Goal: Task Accomplishment & Management: Use online tool/utility

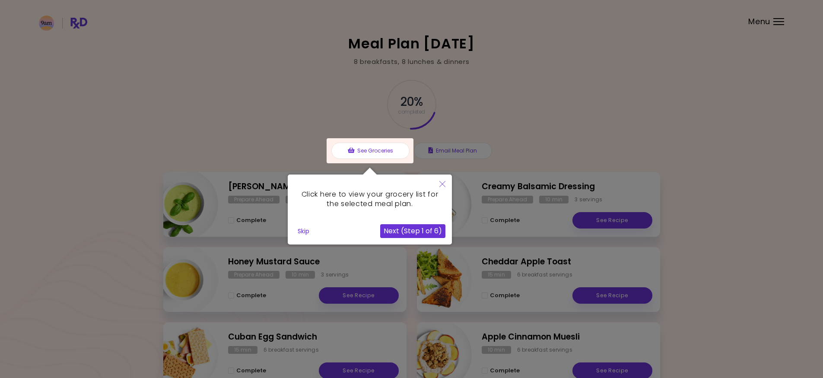
click at [441, 183] on icon "Close" at bounding box center [442, 184] width 6 height 6
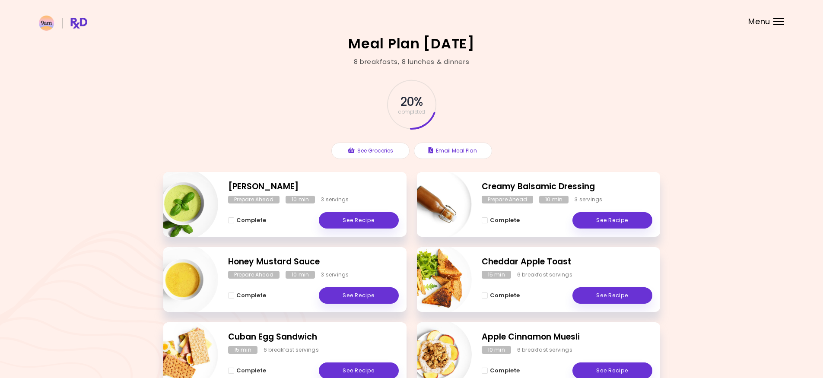
click at [779, 22] on div "Menu" at bounding box center [778, 21] width 11 height 7
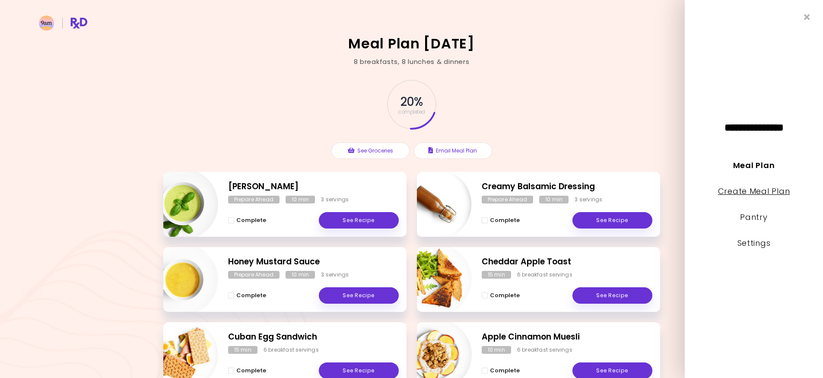
click at [764, 190] on link "Create Meal Plan" at bounding box center [754, 191] width 72 height 11
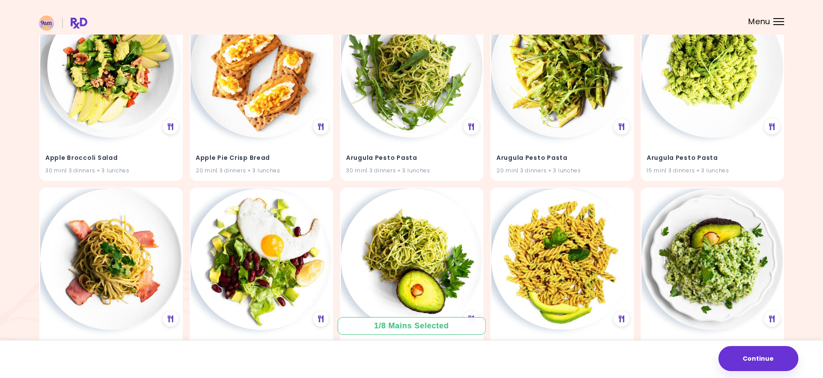
scroll to position [130, 0]
click at [259, 87] on img at bounding box center [262, 66] width 142 height 142
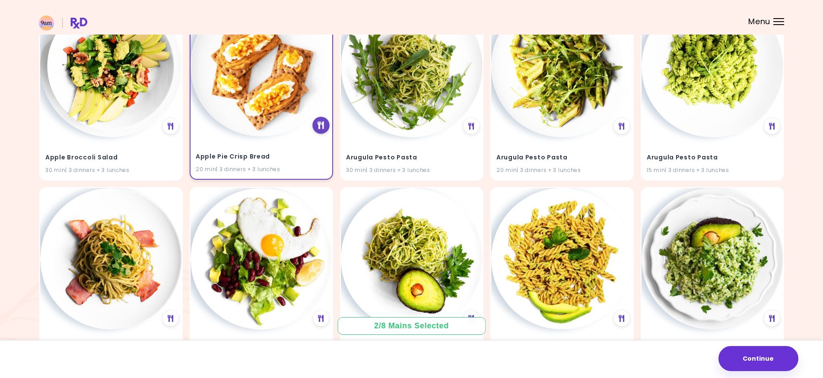
click at [322, 126] on icon at bounding box center [321, 125] width 6 height 8
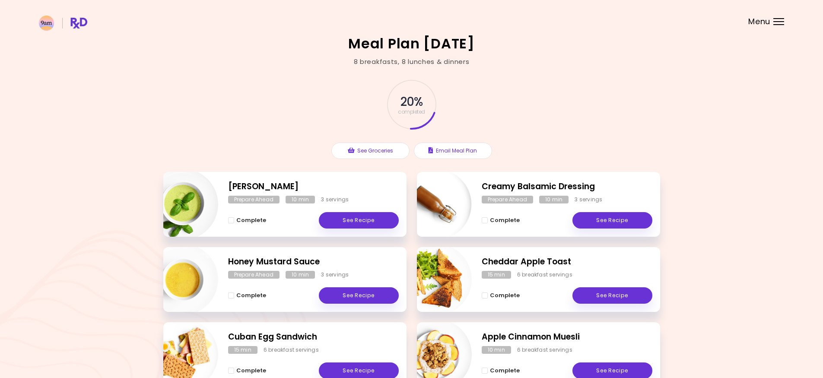
click at [368, 194] on div "Basil Pesto Prepare Ahead 10 min 3 servings Complete See Recipe" at bounding box center [284, 204] width 243 height 65
click at [775, 17] on header at bounding box center [411, 17] width 823 height 35
click at [779, 24] on div "Menu" at bounding box center [778, 21] width 11 height 7
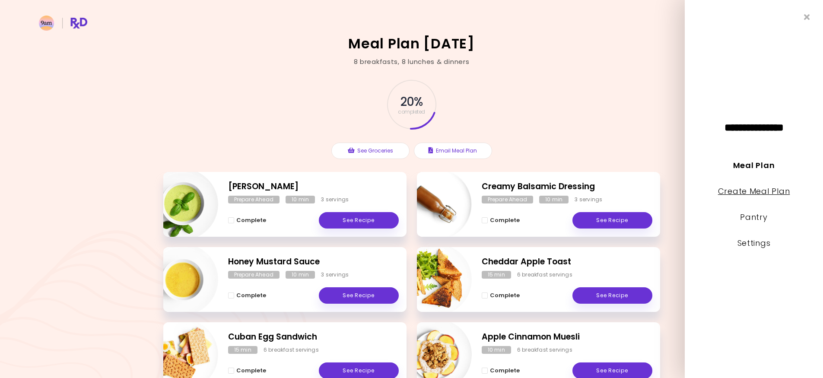
click at [759, 195] on link "Create Meal Plan" at bounding box center [754, 191] width 72 height 11
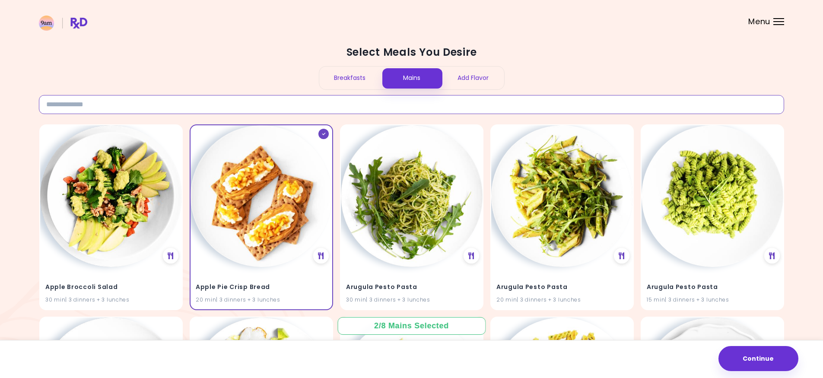
click at [228, 102] on input at bounding box center [411, 104] width 745 height 19
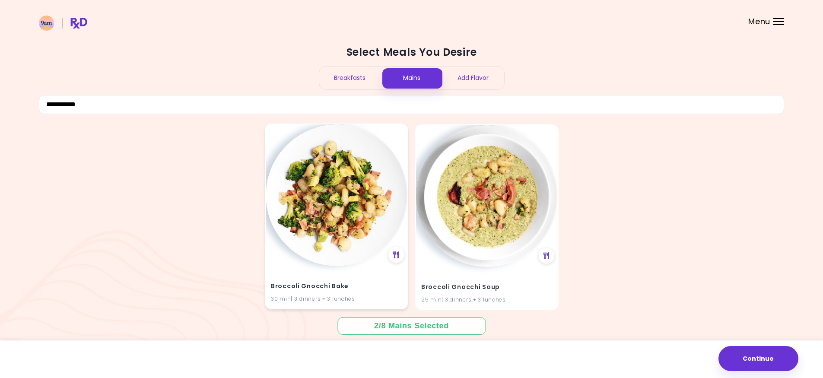
click at [331, 185] on img at bounding box center [337, 195] width 142 height 142
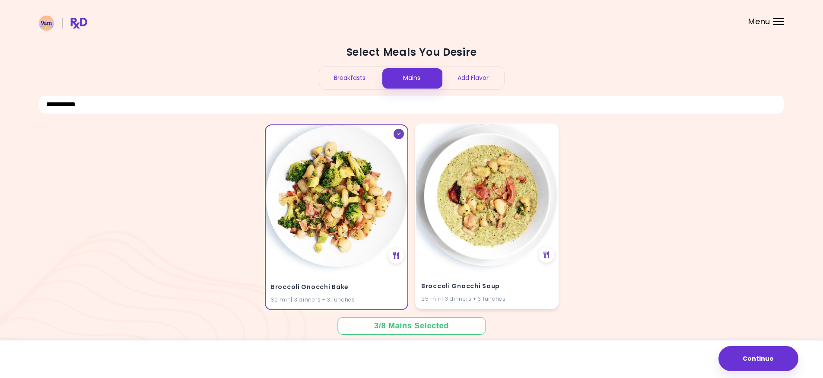
click at [494, 188] on img at bounding box center [487, 195] width 142 height 142
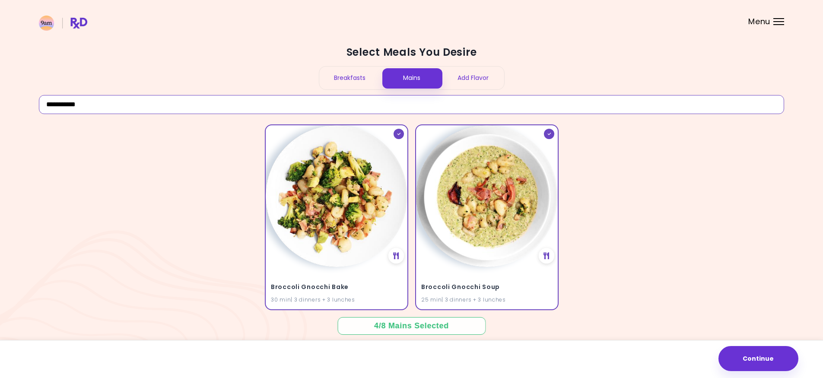
drag, startPoint x: 109, startPoint y: 107, endPoint x: -50, endPoint y: 82, distance: 160.5
click at [0, 82] on html "**********" at bounding box center [411, 194] width 823 height 389
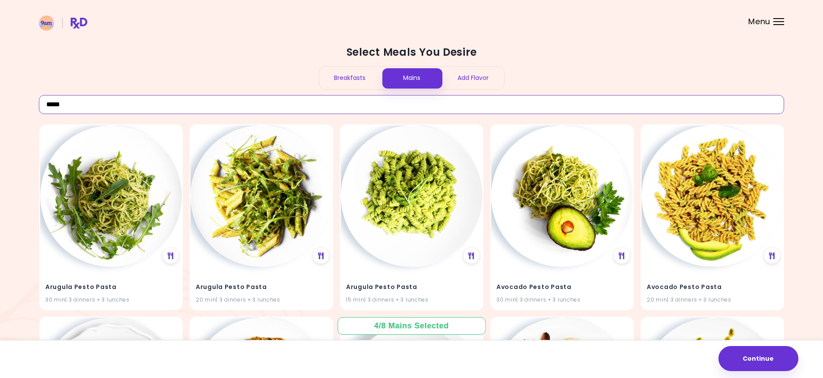
type input "*****"
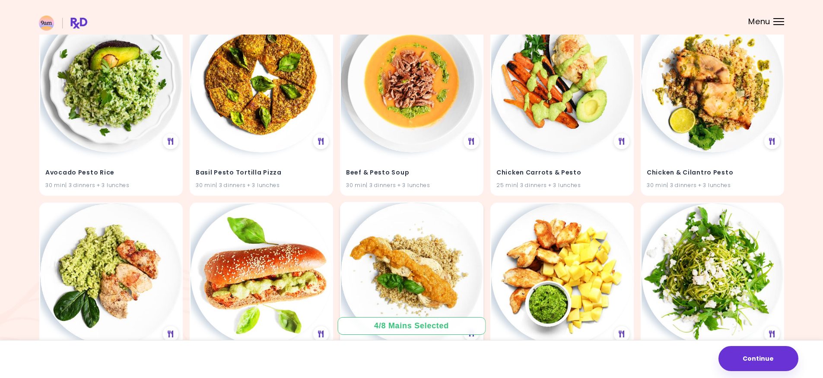
scroll to position [389, 0]
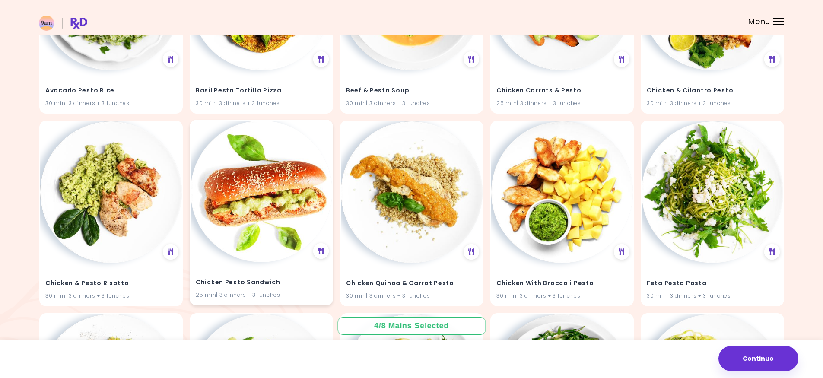
click at [245, 188] on img at bounding box center [262, 192] width 142 height 142
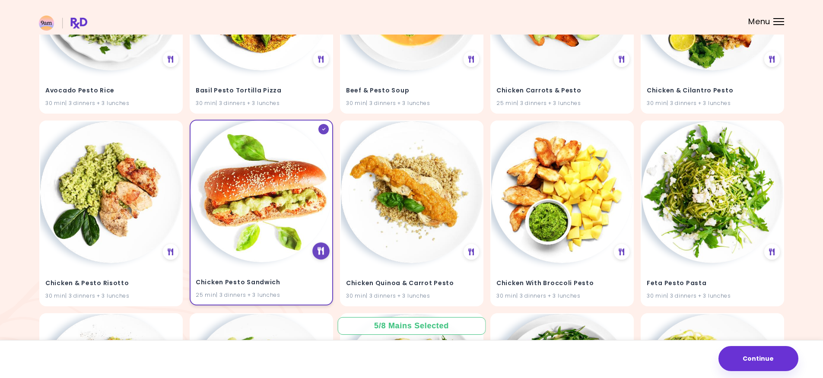
click at [319, 257] on div at bounding box center [320, 250] width 17 height 17
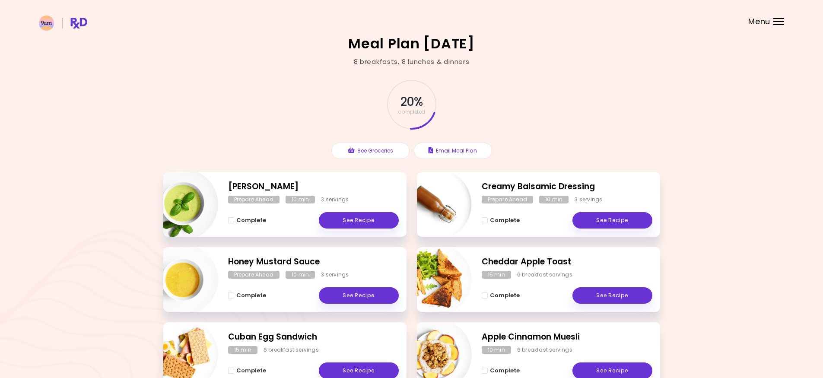
click at [780, 19] on div at bounding box center [778, 18] width 11 height 1
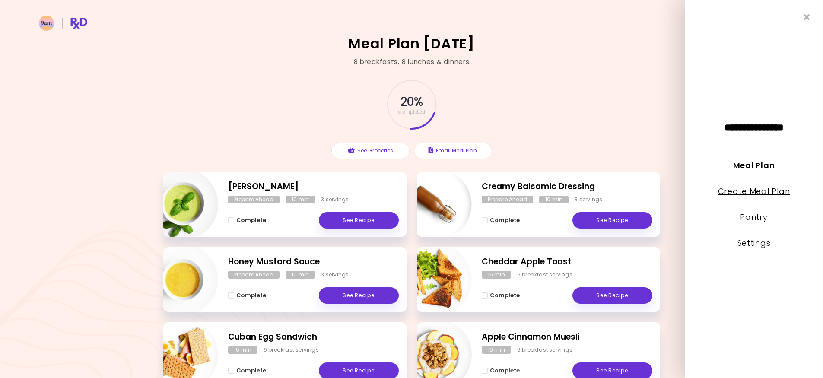
click at [751, 192] on link "Create Meal Plan" at bounding box center [754, 191] width 72 height 11
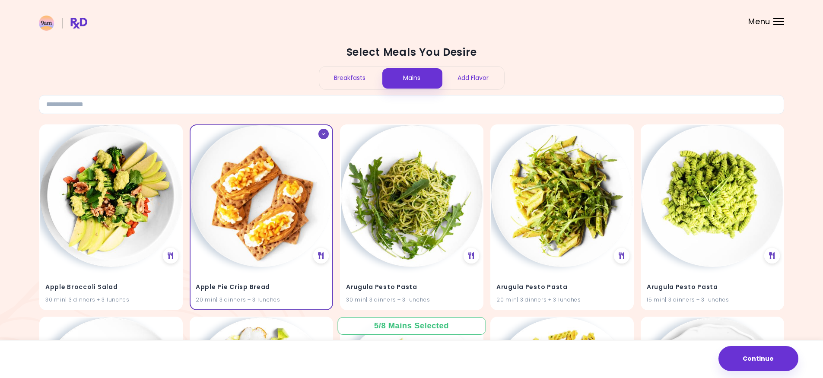
click at [465, 76] on div "Add Flavor" at bounding box center [473, 78] width 62 height 23
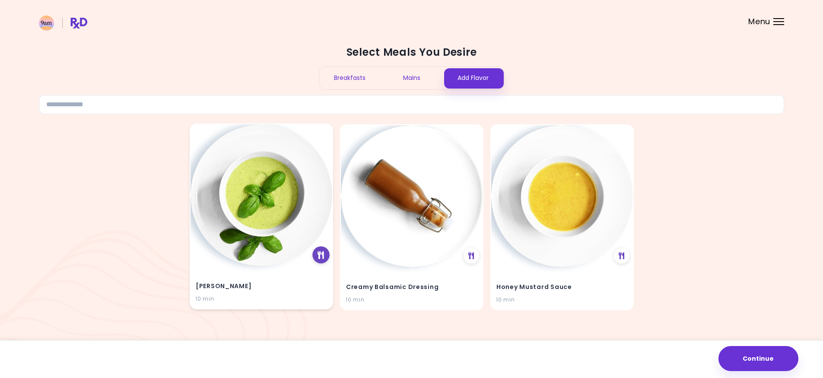
click at [316, 257] on div at bounding box center [320, 254] width 17 height 17
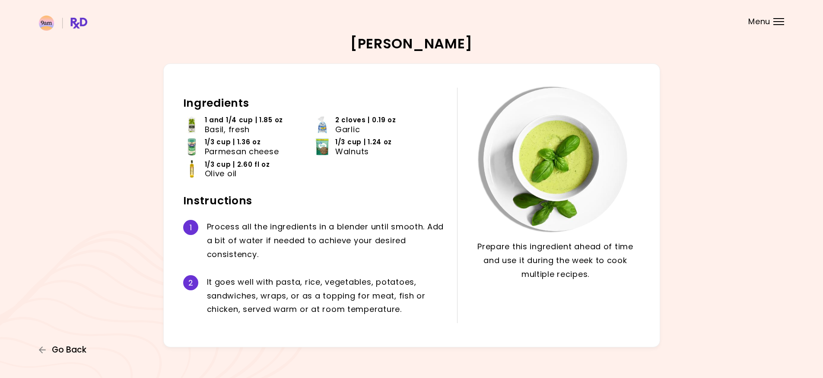
click at [62, 349] on span "Go Back" at bounding box center [69, 350] width 35 height 10
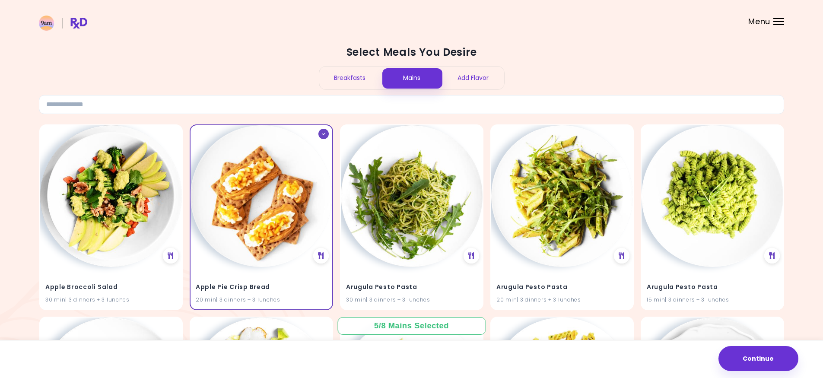
click at [470, 74] on div "Add Flavor" at bounding box center [473, 78] width 62 height 23
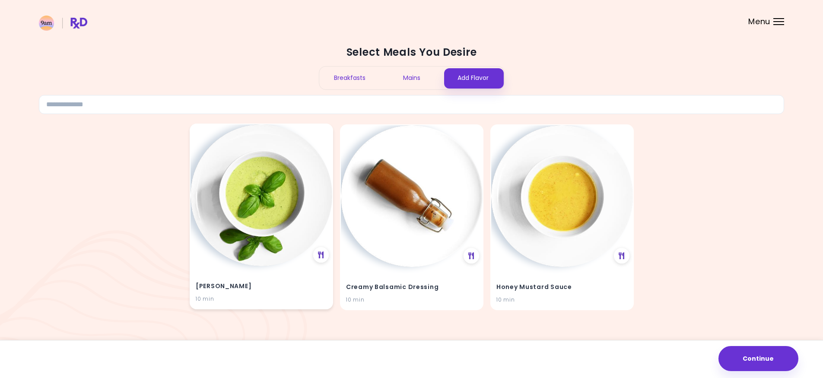
click at [279, 273] on div "Basil Pesto 10 min" at bounding box center [262, 287] width 142 height 42
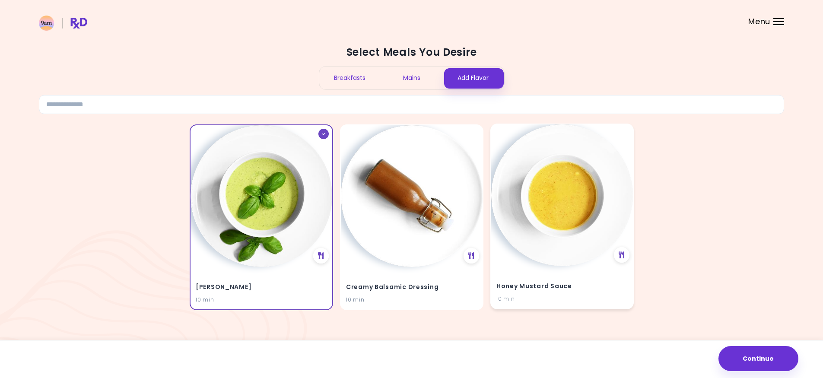
click at [584, 257] on img at bounding box center [562, 195] width 142 height 142
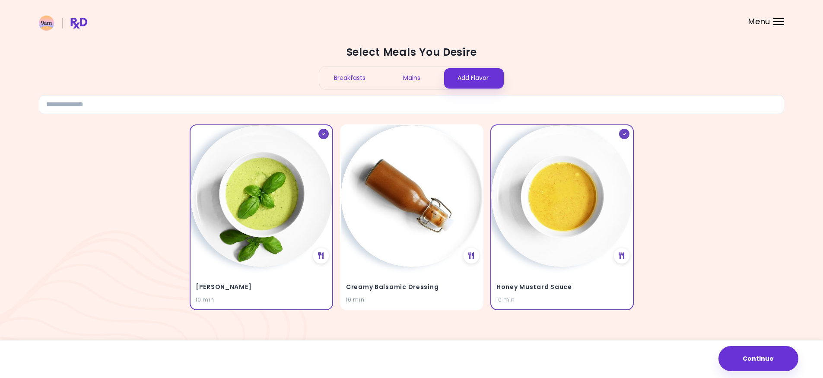
click at [411, 76] on div "Mains" at bounding box center [412, 78] width 62 height 23
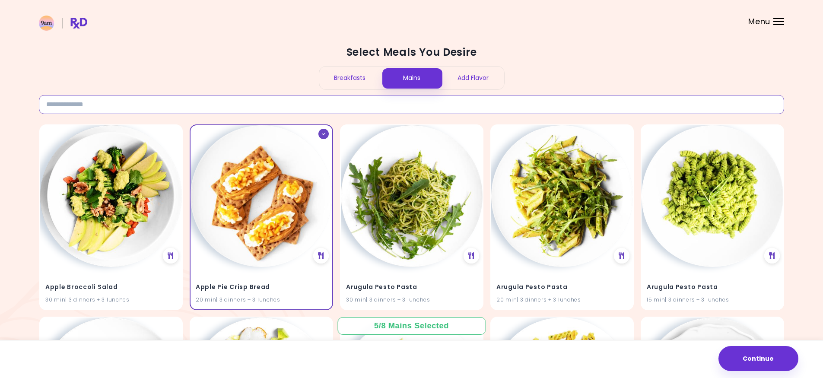
drag, startPoint x: 127, startPoint y: 108, endPoint x: -1, endPoint y: 101, distance: 129.0
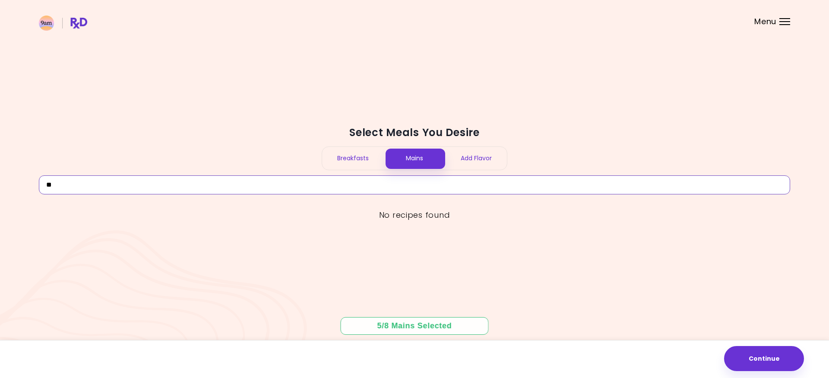
type input "*"
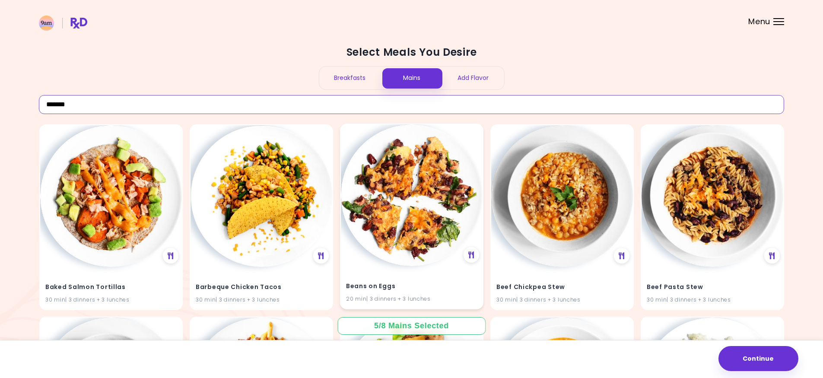
type input "*******"
click at [412, 197] on img at bounding box center [412, 195] width 142 height 142
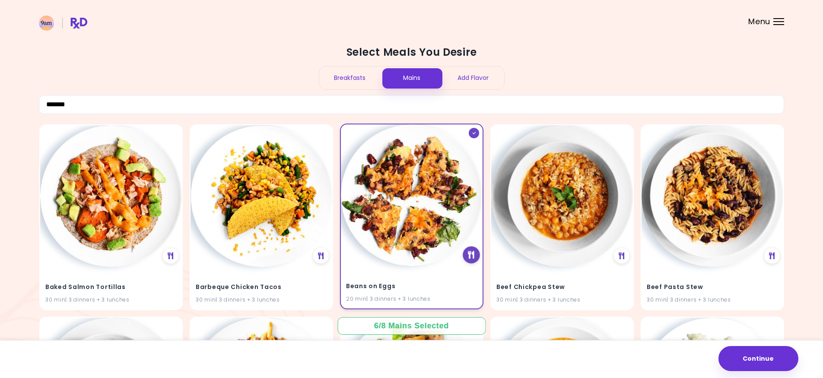
click at [470, 254] on icon at bounding box center [471, 255] width 6 height 8
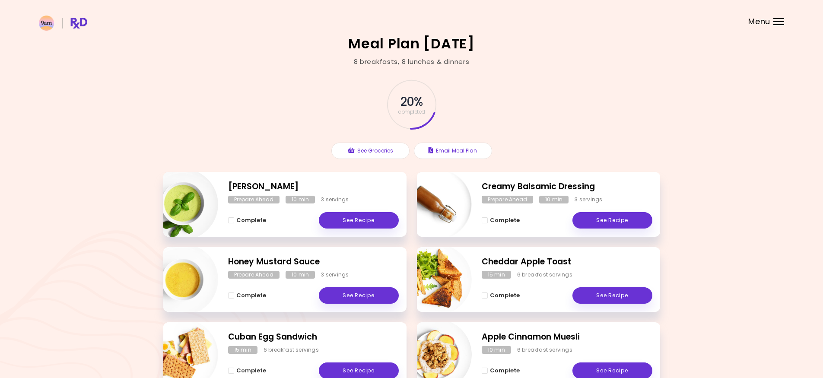
click at [779, 18] on div at bounding box center [778, 18] width 11 height 1
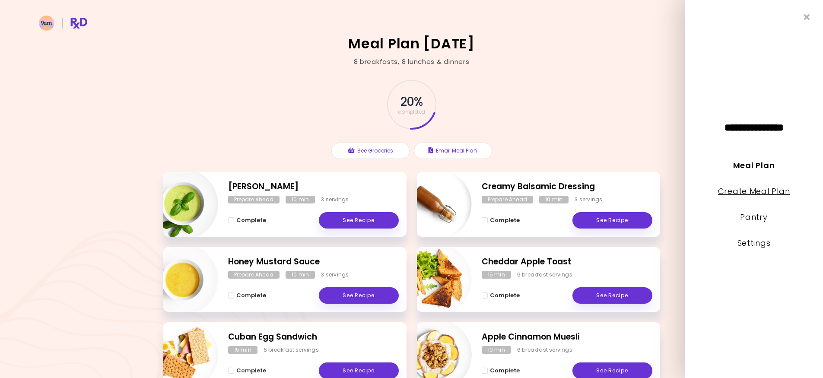
click at [744, 194] on link "Create Meal Plan" at bounding box center [754, 191] width 72 height 11
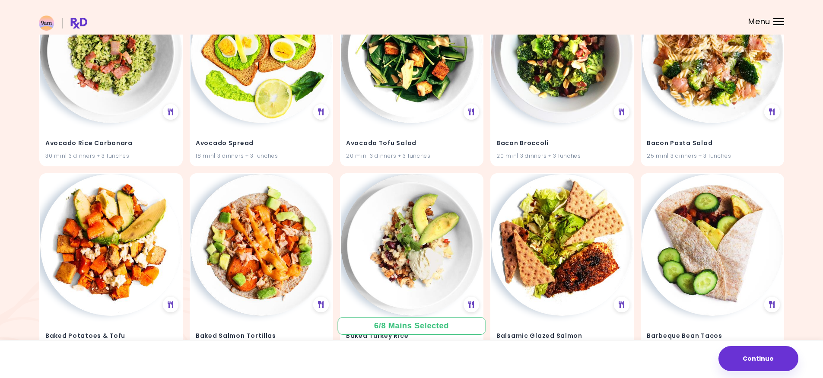
scroll to position [475, 0]
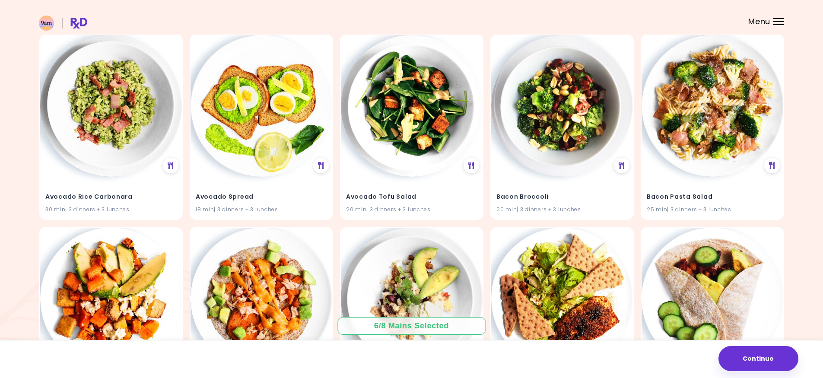
drag, startPoint x: 404, startPoint y: 327, endPoint x: 399, endPoint y: 327, distance: 5.6
click at [404, 327] on div "6 / 8 Mains Selected" at bounding box center [411, 326] width 87 height 11
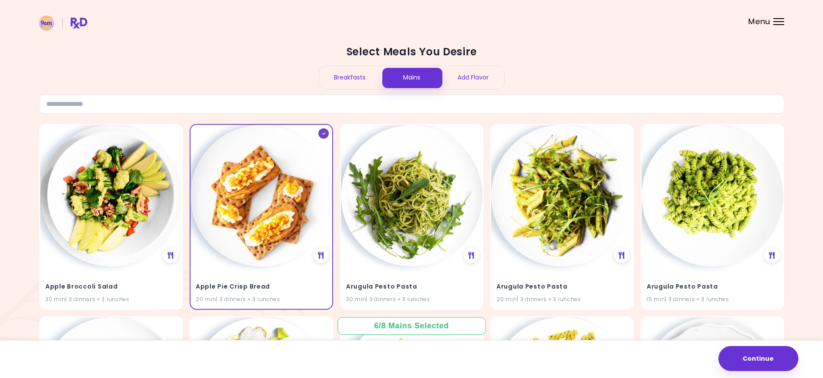
scroll to position [0, 0]
click at [362, 74] on div "Breakfasts" at bounding box center [350, 78] width 62 height 23
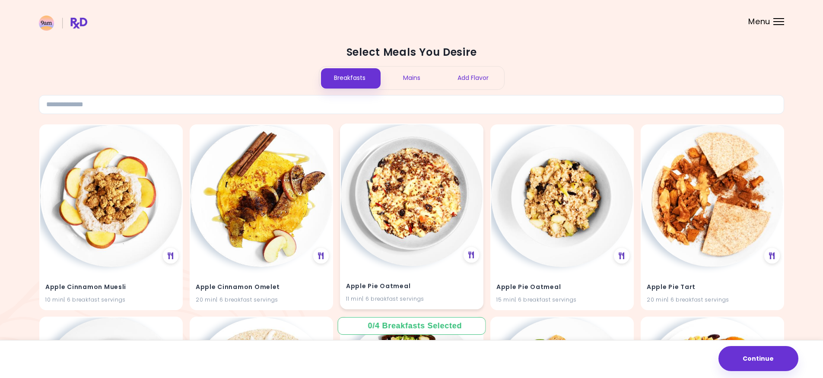
click at [406, 200] on img at bounding box center [412, 195] width 142 height 142
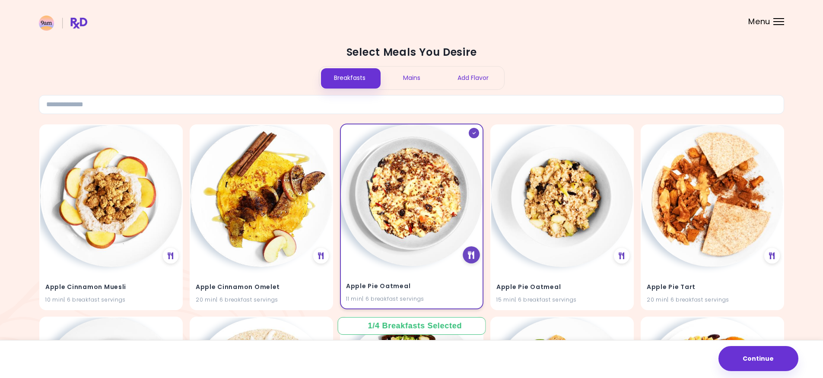
click at [475, 256] on div at bounding box center [471, 254] width 17 height 17
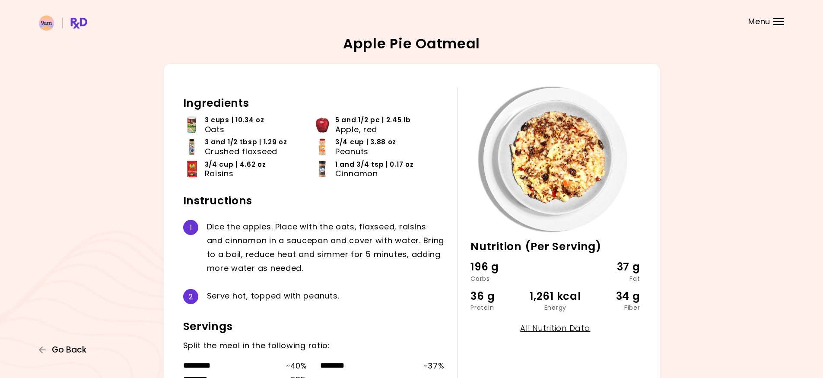
click at [67, 351] on span "Go Back" at bounding box center [69, 350] width 35 height 10
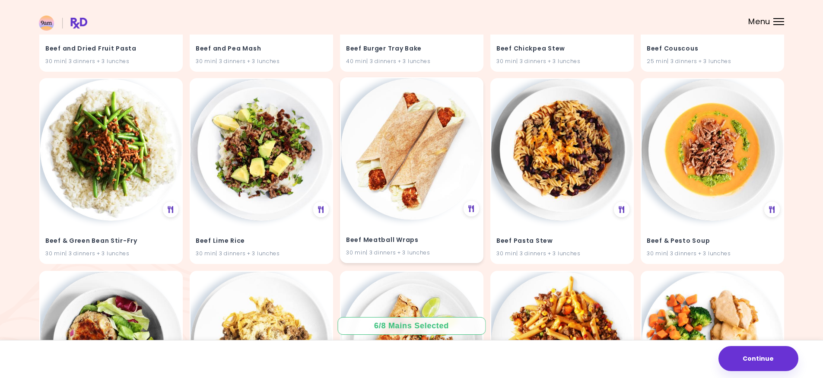
scroll to position [1409, 0]
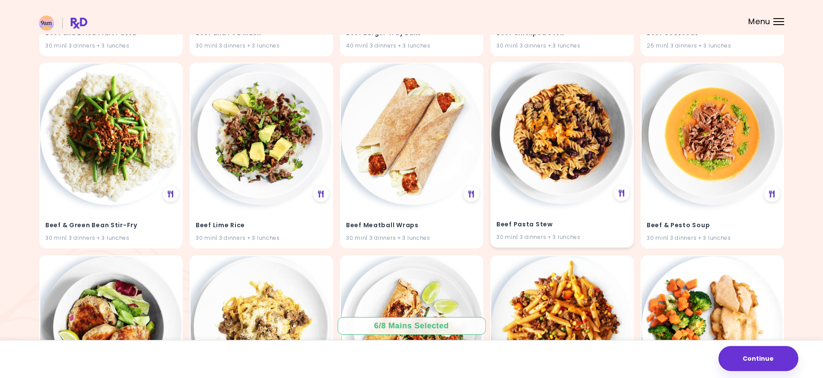
click at [565, 142] on img at bounding box center [562, 134] width 142 height 142
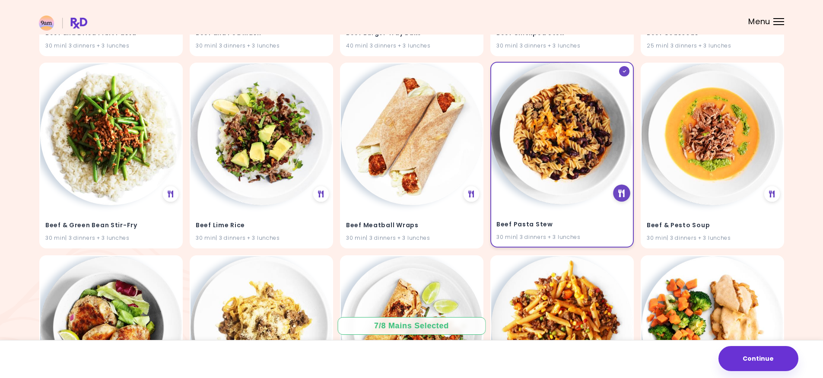
click at [620, 191] on icon at bounding box center [621, 194] width 6 height 8
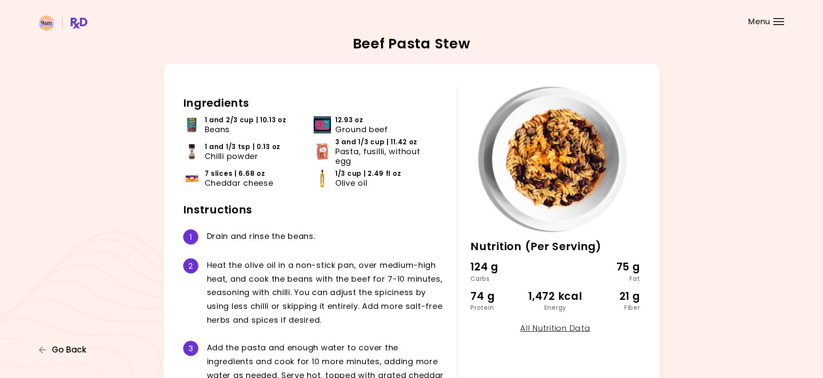
click at [64, 351] on span "Go Back" at bounding box center [69, 350] width 35 height 10
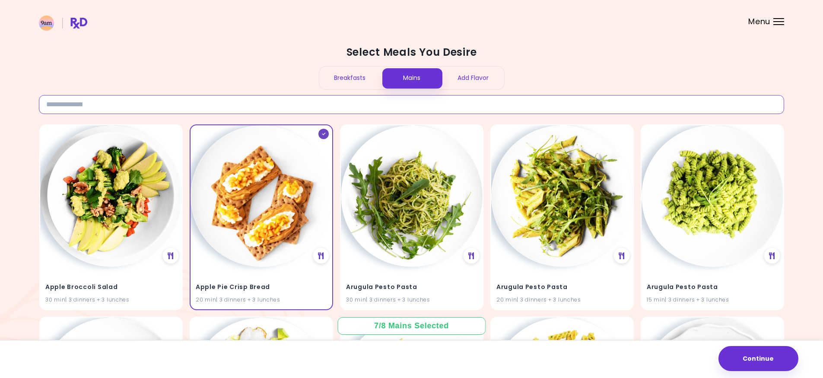
click at [359, 106] on input at bounding box center [411, 104] width 745 height 19
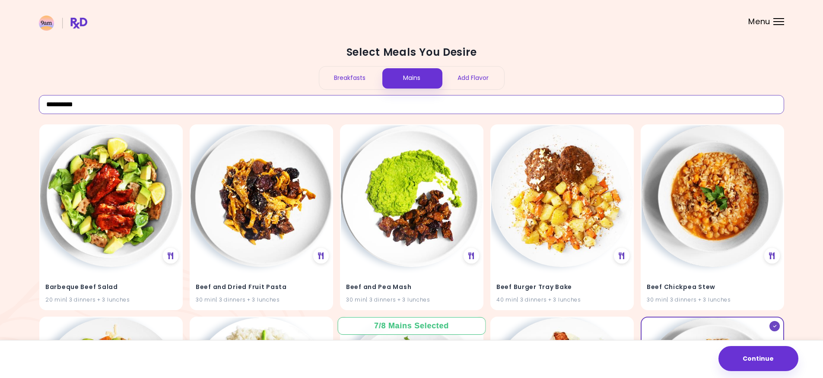
type input "**********"
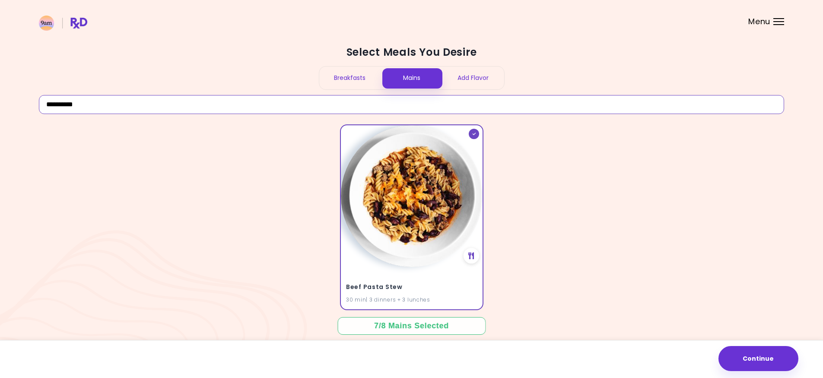
drag, startPoint x: 42, startPoint y: 100, endPoint x: -26, endPoint y: 100, distance: 68.7
click at [0, 100] on html "**********" at bounding box center [411, 194] width 823 height 389
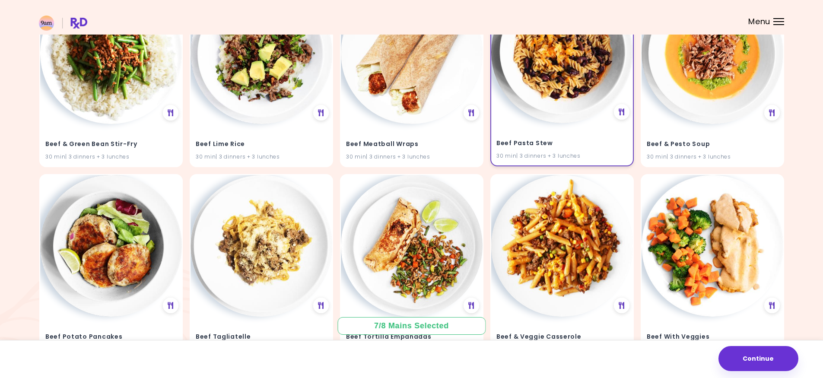
scroll to position [1539, 0]
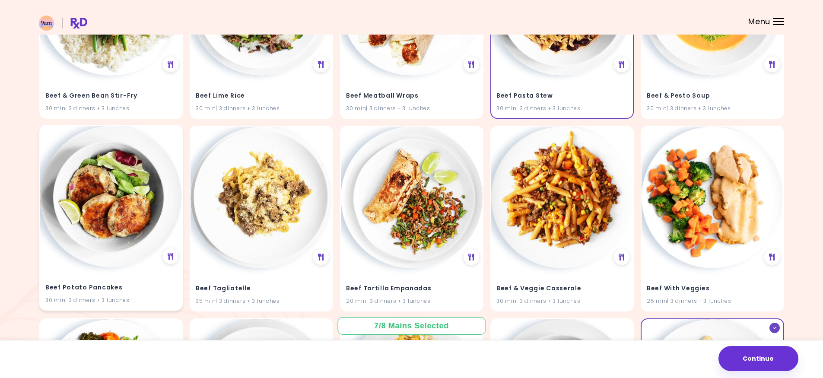
click at [91, 219] on img at bounding box center [111, 197] width 142 height 142
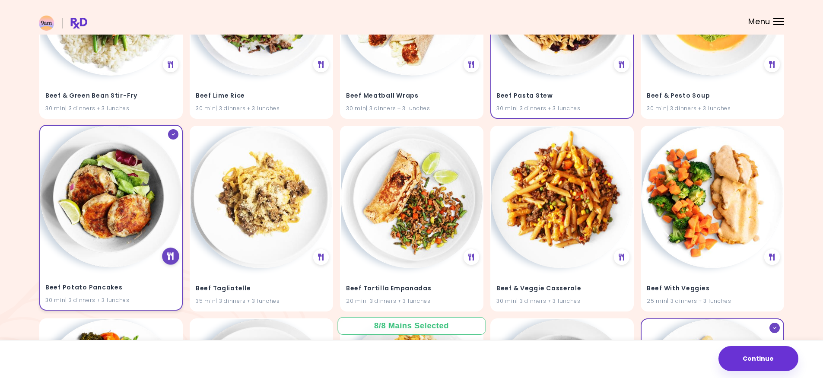
click at [167, 257] on div at bounding box center [170, 256] width 17 height 17
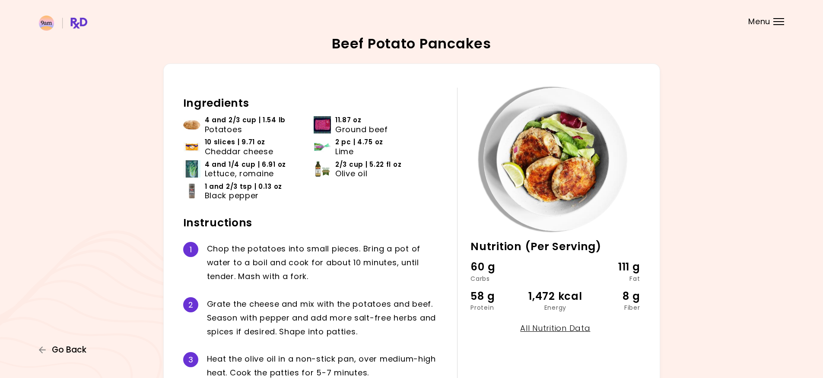
click at [69, 353] on span "Go Back" at bounding box center [69, 350] width 35 height 10
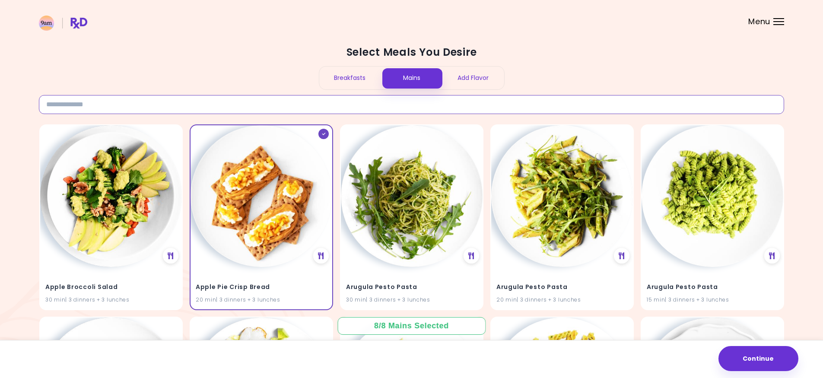
click at [185, 109] on input at bounding box center [411, 104] width 745 height 19
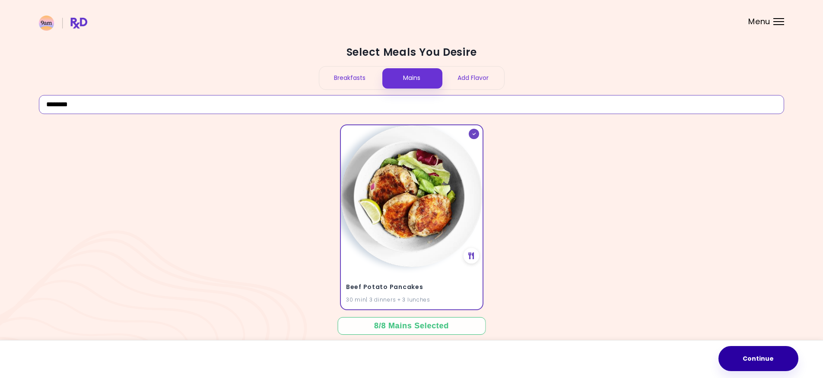
type input "********"
click at [752, 359] on button "Continue" at bounding box center [758, 358] width 80 height 25
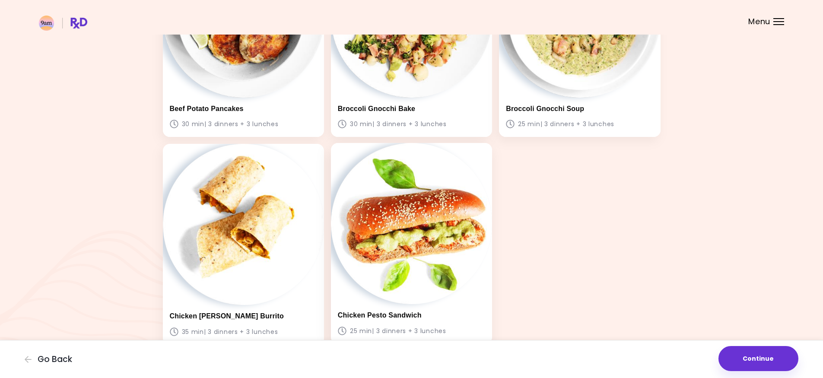
scroll to position [606, 0]
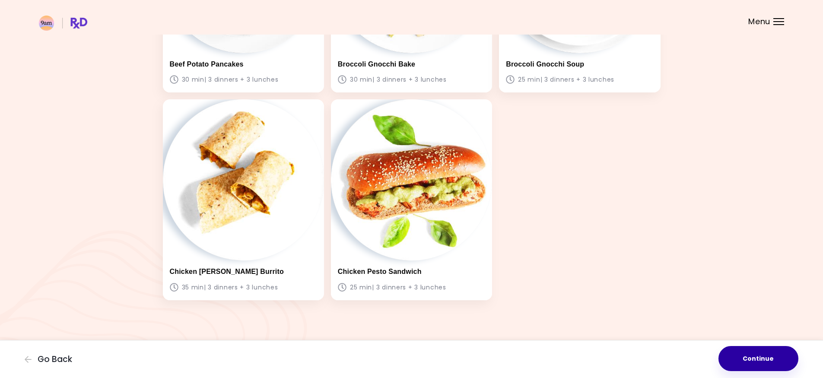
click at [766, 356] on button "Continue" at bounding box center [758, 358] width 80 height 25
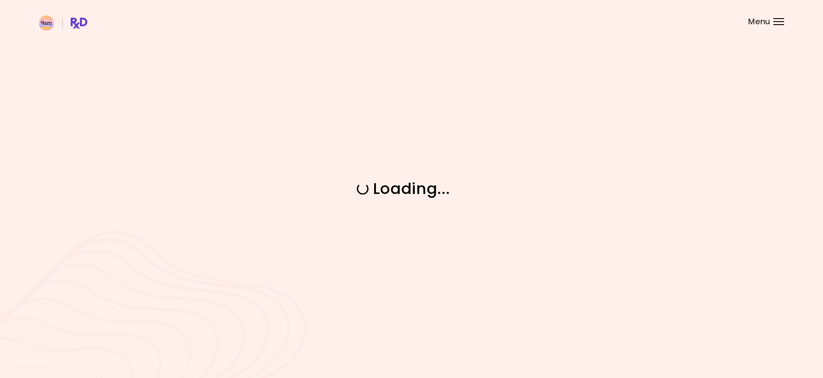
scroll to position [0, 0]
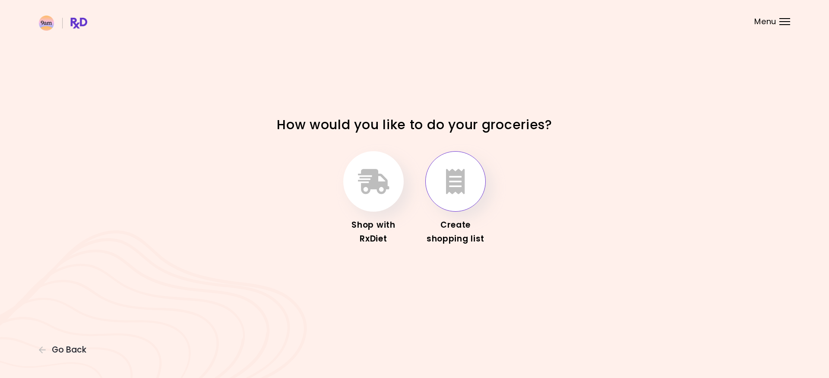
click at [448, 177] on icon "button" at bounding box center [455, 181] width 19 height 25
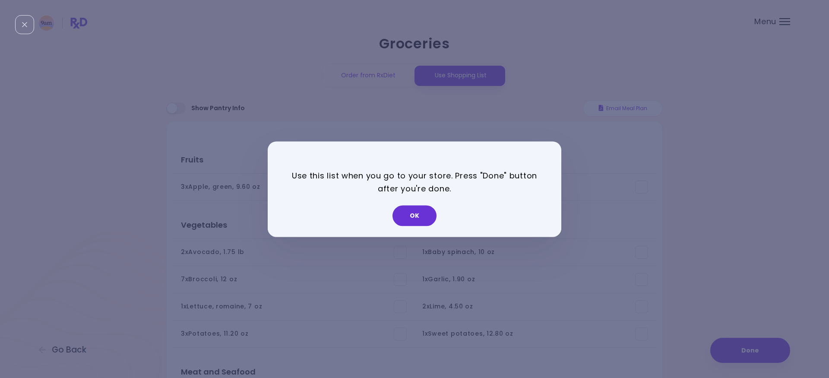
click at [409, 217] on button "OK" at bounding box center [415, 215] width 44 height 21
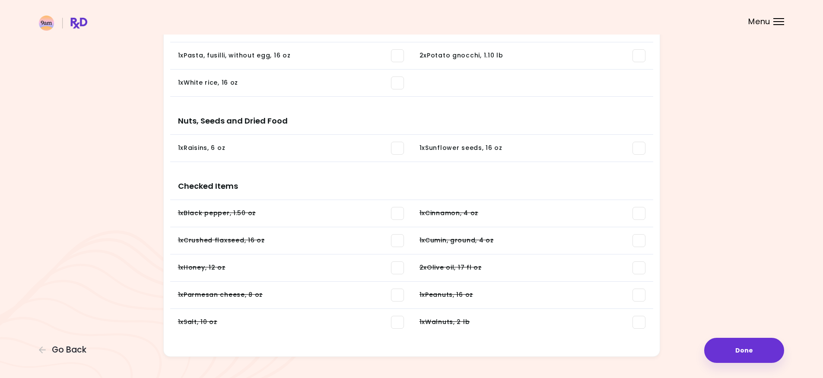
scroll to position [986, 0]
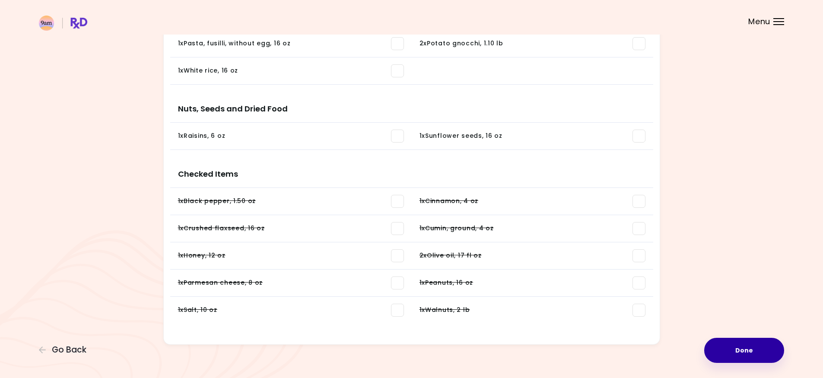
click at [725, 351] on button "Done" at bounding box center [744, 350] width 80 height 25
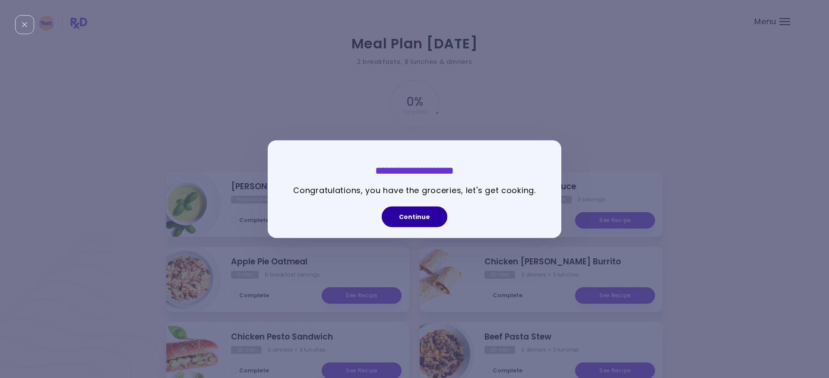
click at [425, 213] on button "Continue" at bounding box center [415, 217] width 66 height 21
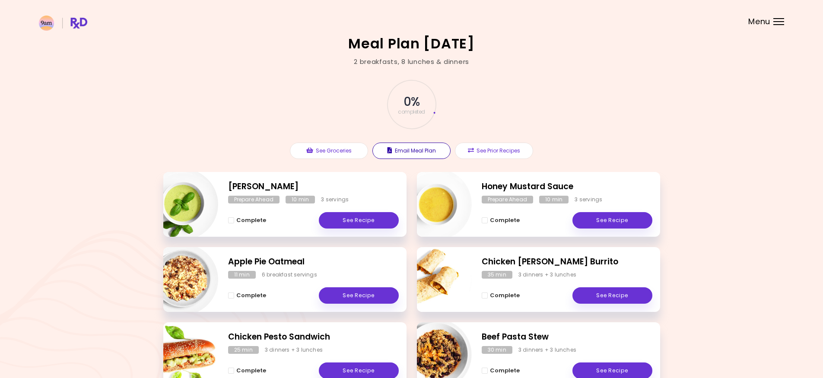
click at [411, 148] on button "Email Meal Plan" at bounding box center [411, 151] width 78 height 16
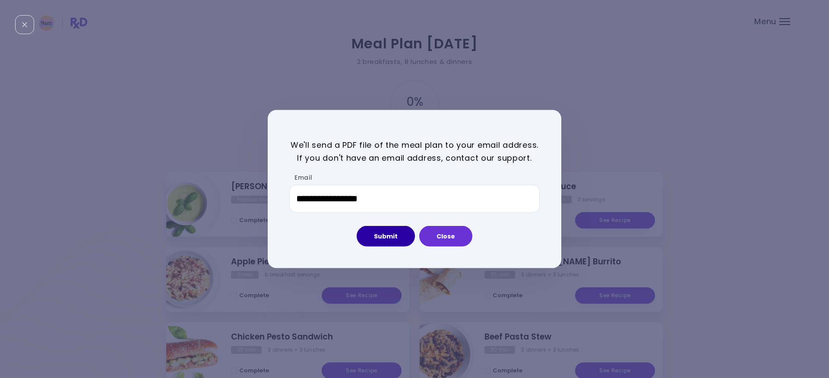
click at [385, 236] on button "Submit" at bounding box center [386, 236] width 58 height 21
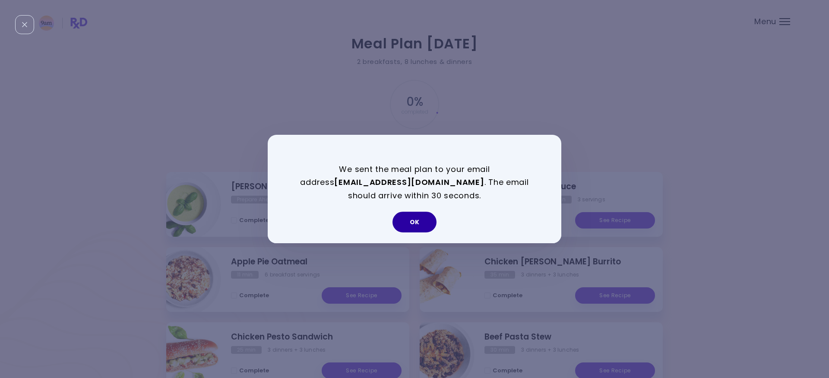
click at [423, 217] on button "OK" at bounding box center [415, 222] width 44 height 21
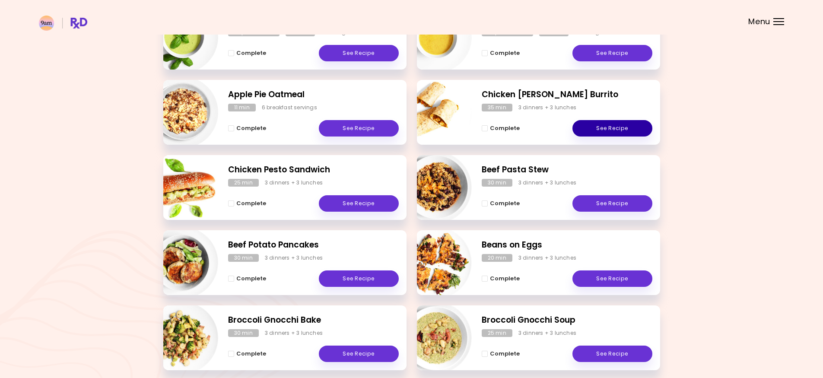
scroll to position [216, 0]
